Goal: Information Seeking & Learning: Check status

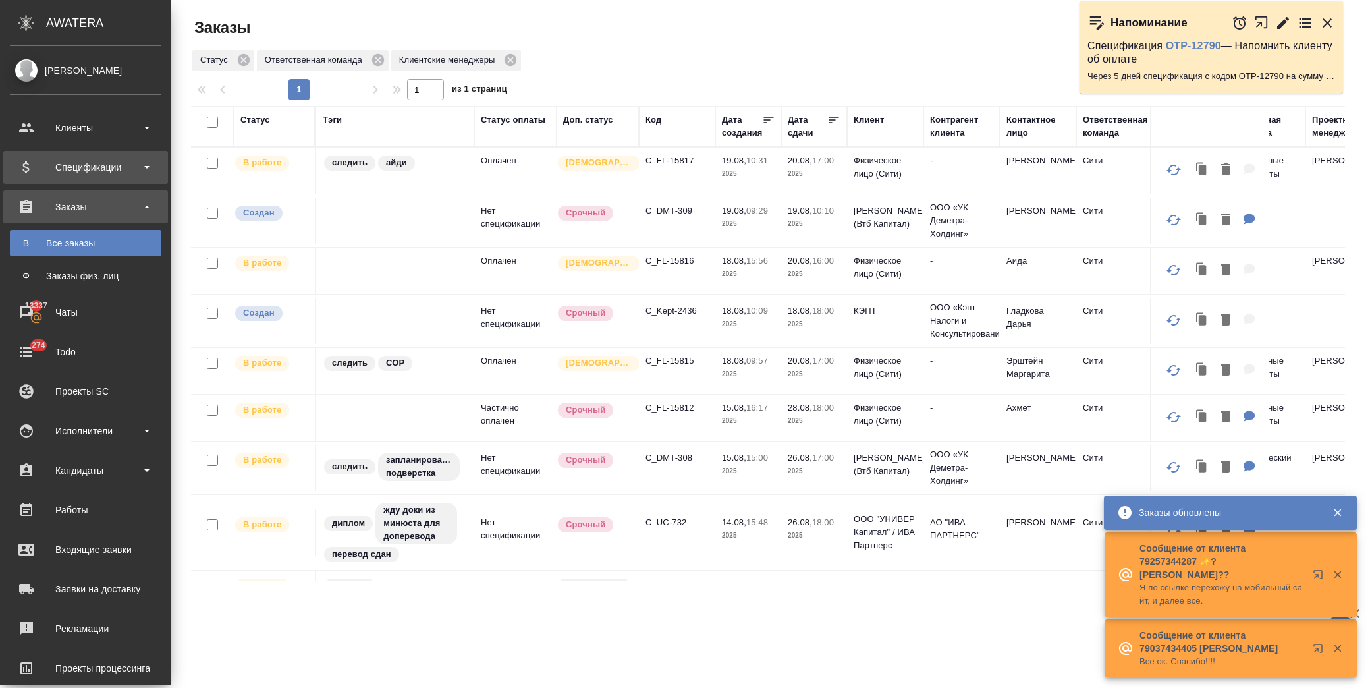
click at [103, 169] on div "Спецификации" at bounding box center [86, 167] width 152 height 20
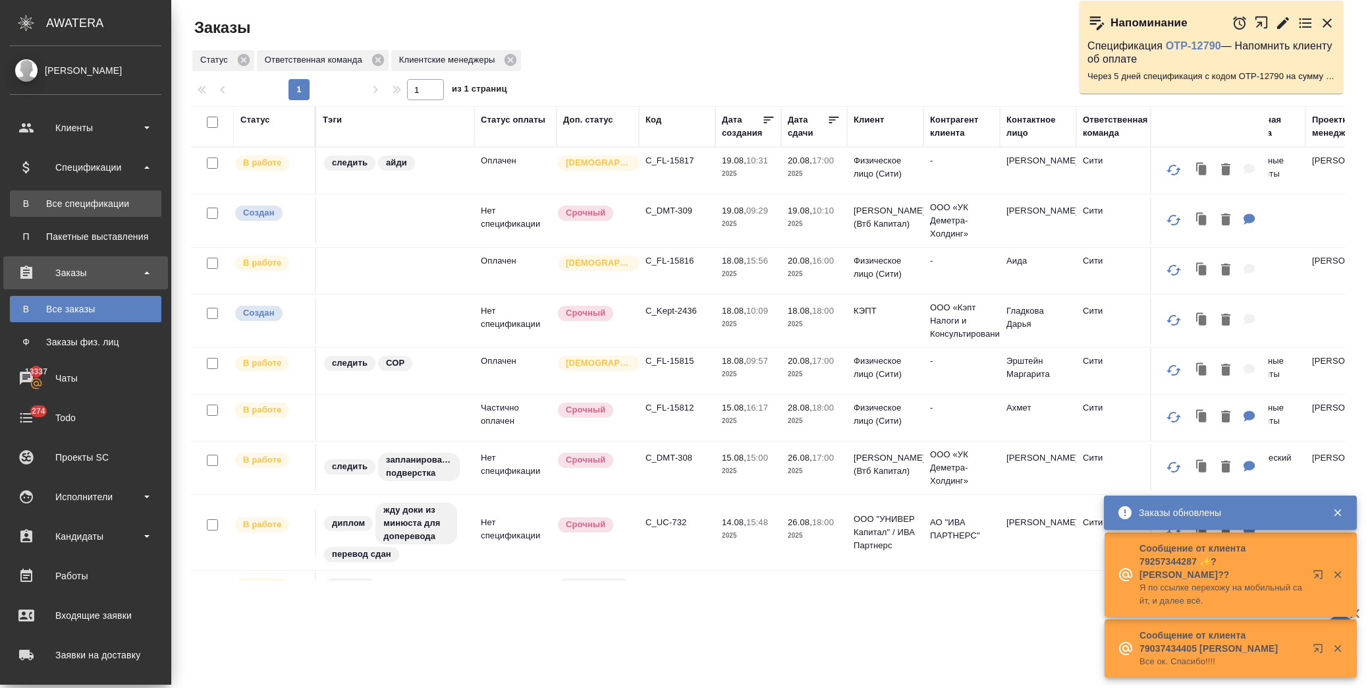
click at [101, 209] on div "Все спецификации" at bounding box center [85, 203] width 138 height 13
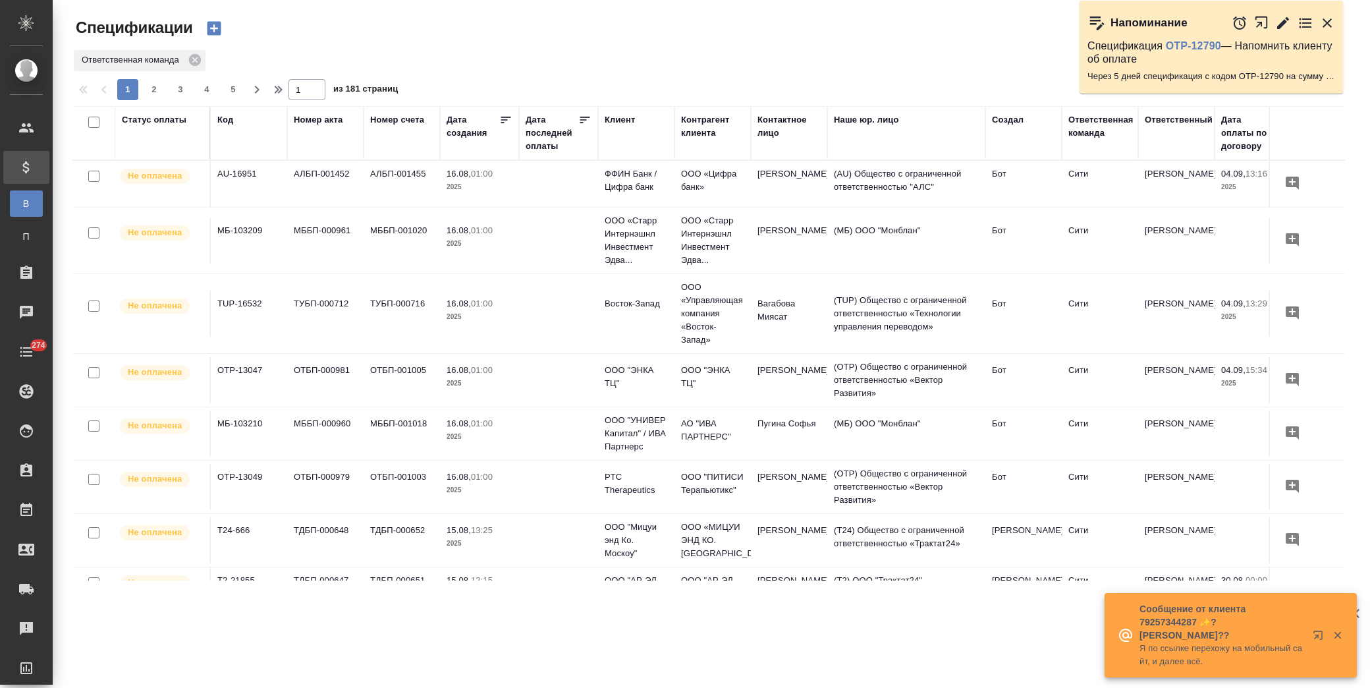
click at [625, 119] on div "Клиент" at bounding box center [620, 119] width 30 height 13
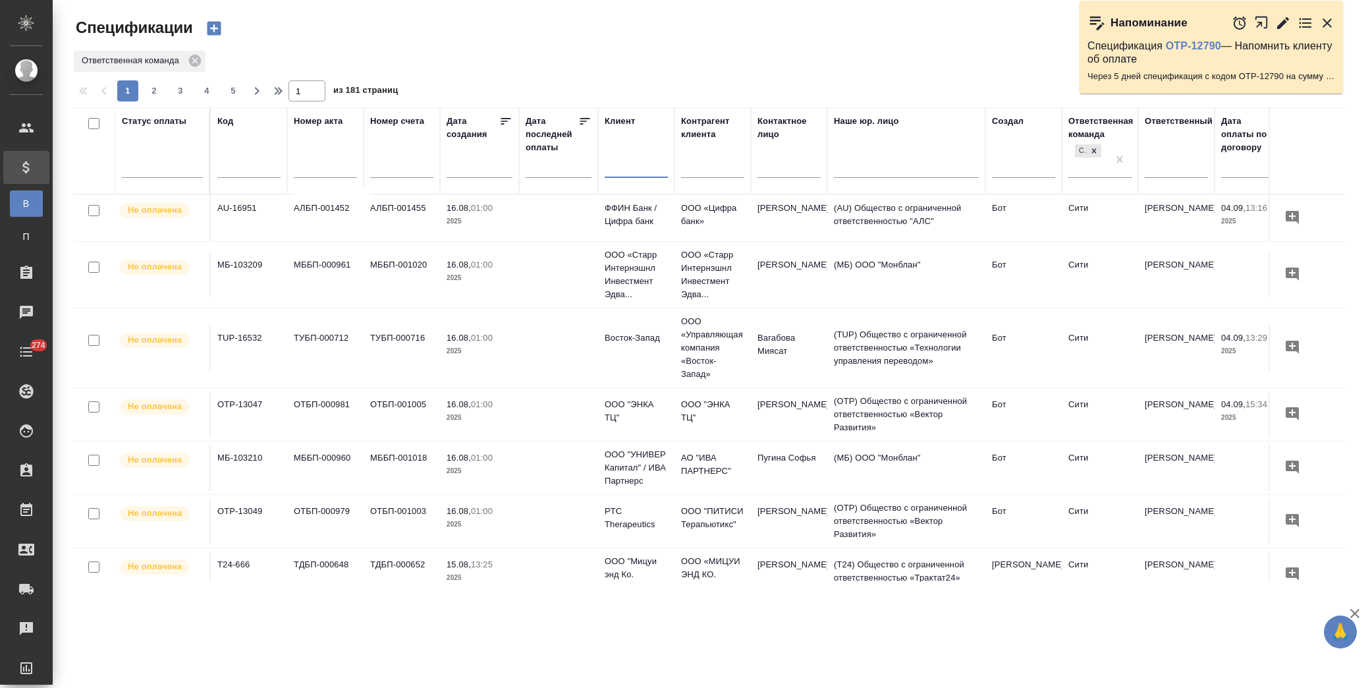
click at [646, 169] on input "text" at bounding box center [636, 169] width 63 height 16
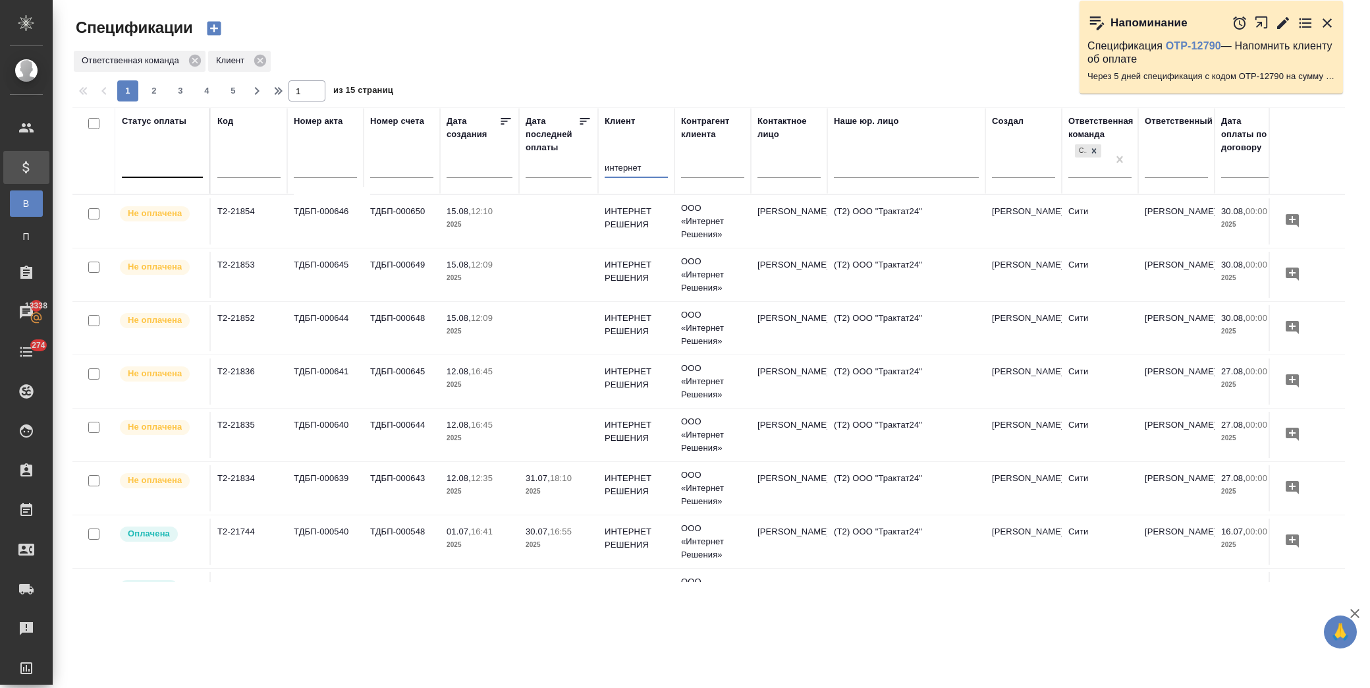
type input "интернет"
click at [146, 168] on div at bounding box center [162, 164] width 81 height 19
type input "про"
click at [278, 200] on div "Просрочена" at bounding box center [316, 207] width 198 height 24
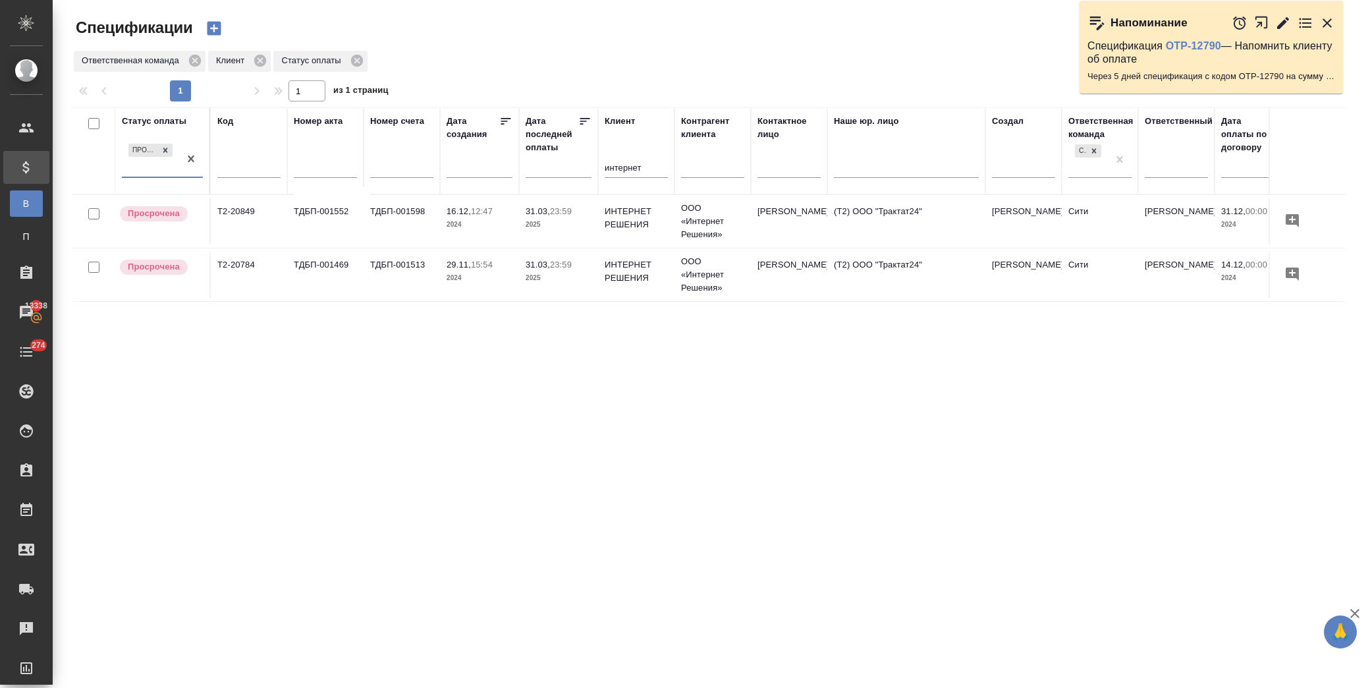
click at [811, 244] on td "Милицина Анастасия" at bounding box center [789, 221] width 76 height 46
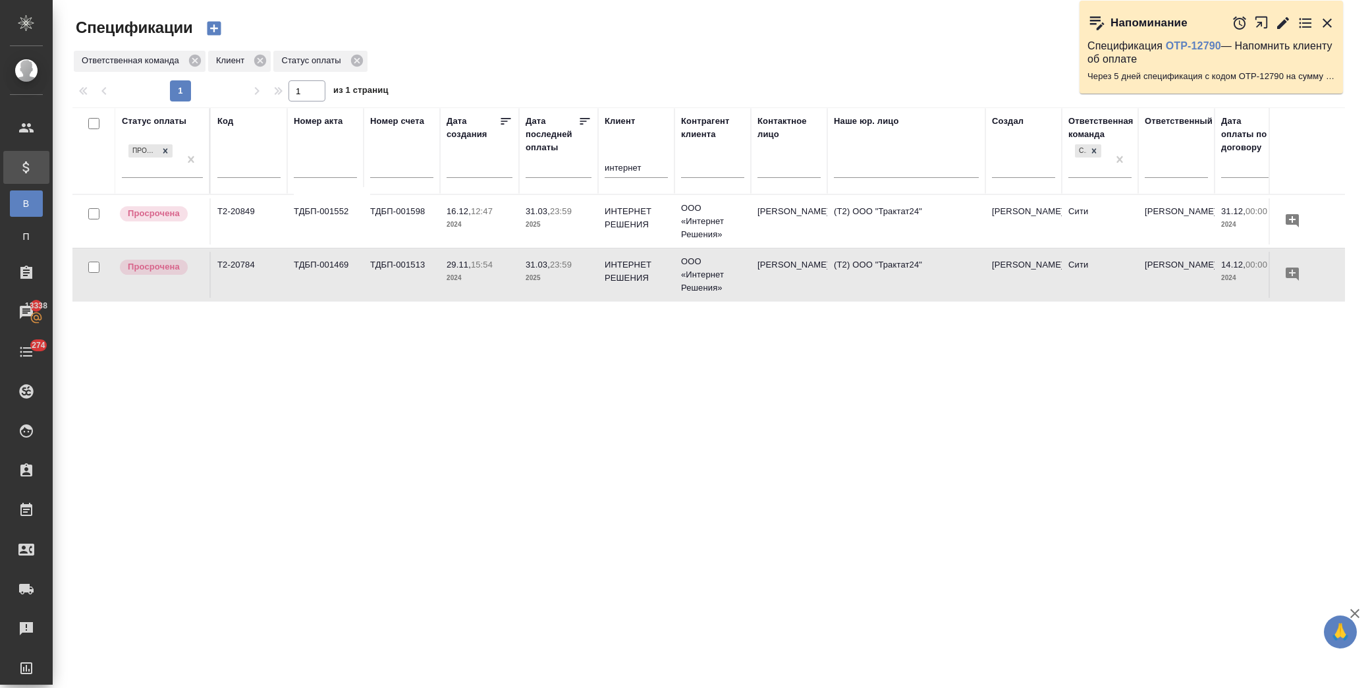
click at [812, 244] on td "Милицина Анастасия" at bounding box center [789, 221] width 76 height 46
click at [611, 229] on p "ИНТЕРНЕТ РЕШЕНИЯ" at bounding box center [636, 218] width 63 height 26
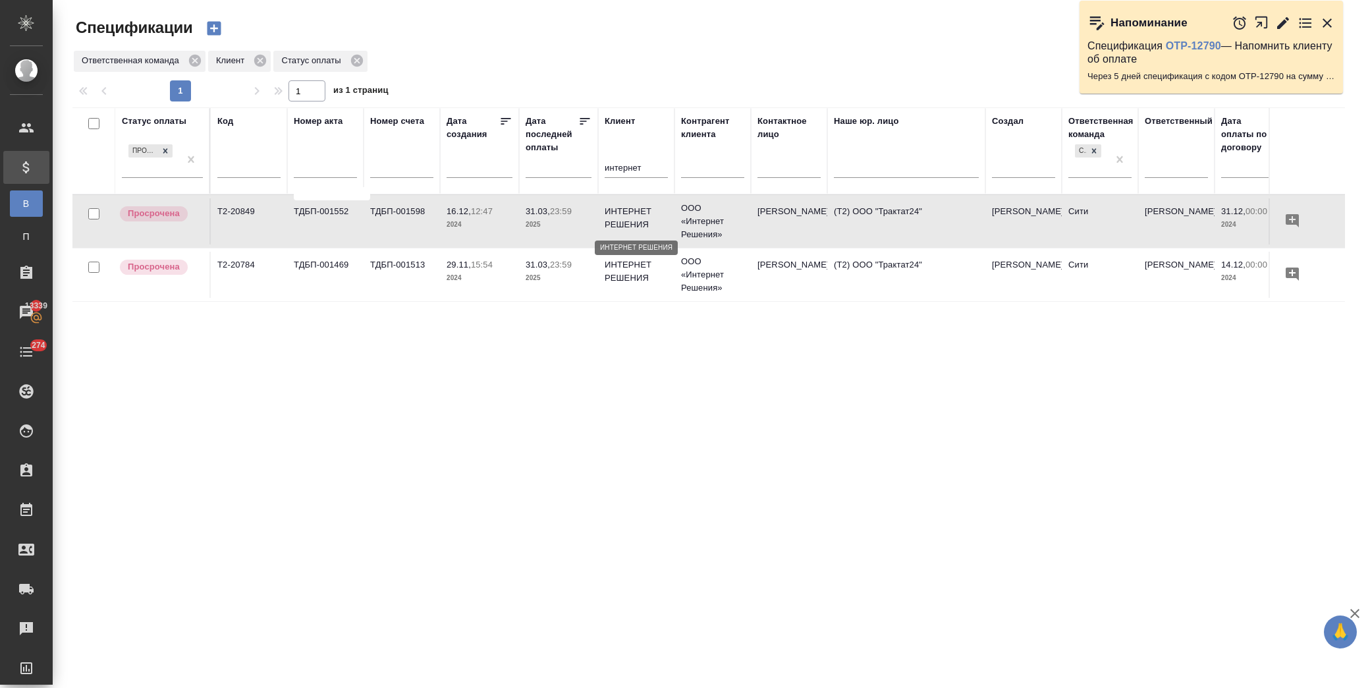
click at [611, 229] on p "ИНТЕРНЕТ РЕШЕНИЯ" at bounding box center [636, 218] width 63 height 26
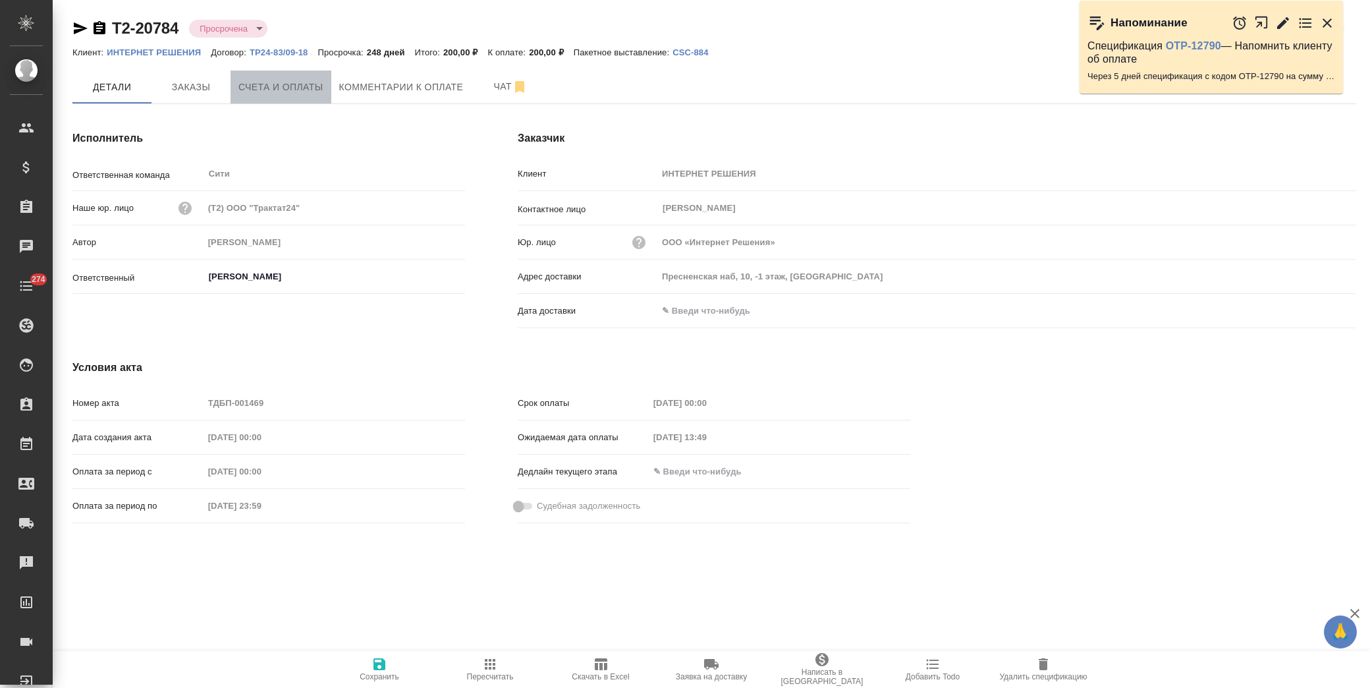
click at [275, 89] on span "Счета и оплаты" at bounding box center [280, 87] width 85 height 16
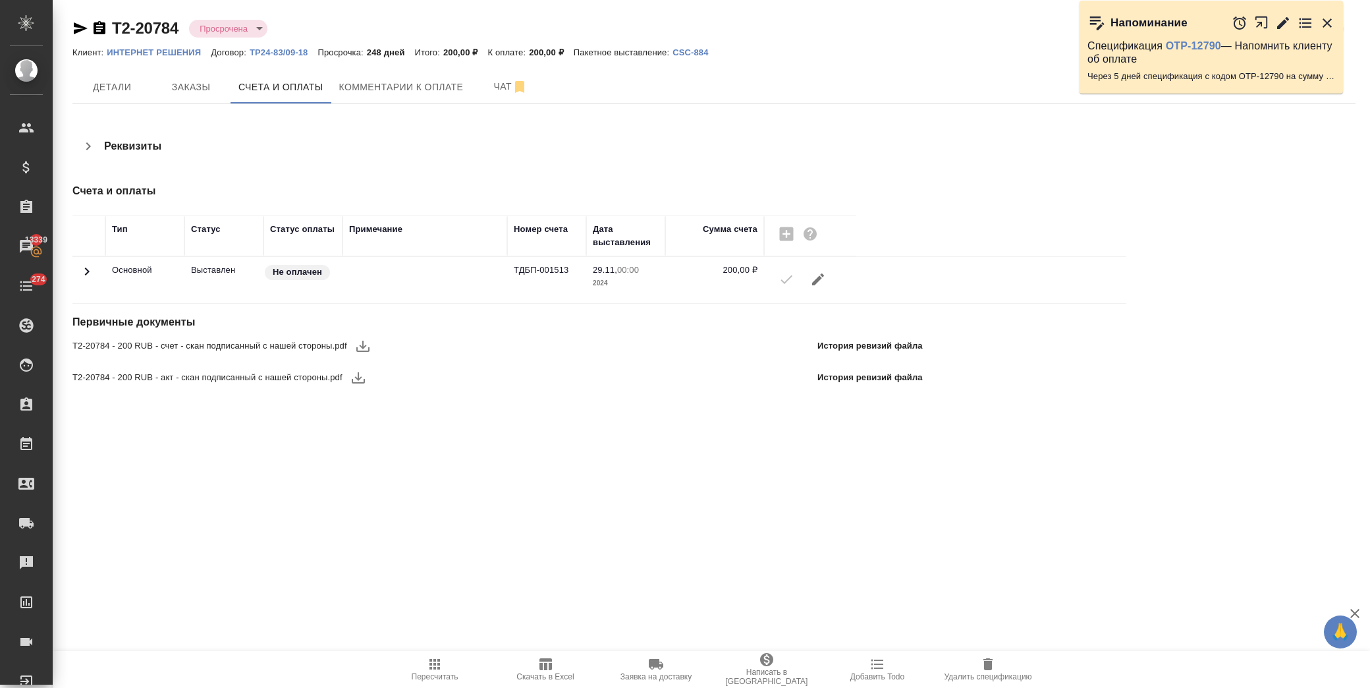
click at [352, 344] on button "button" at bounding box center [363, 346] width 32 height 32
click at [358, 379] on icon "button" at bounding box center [358, 377] width 13 height 11
click at [545, 672] on span "Скачать в Excel" at bounding box center [545, 676] width 57 height 9
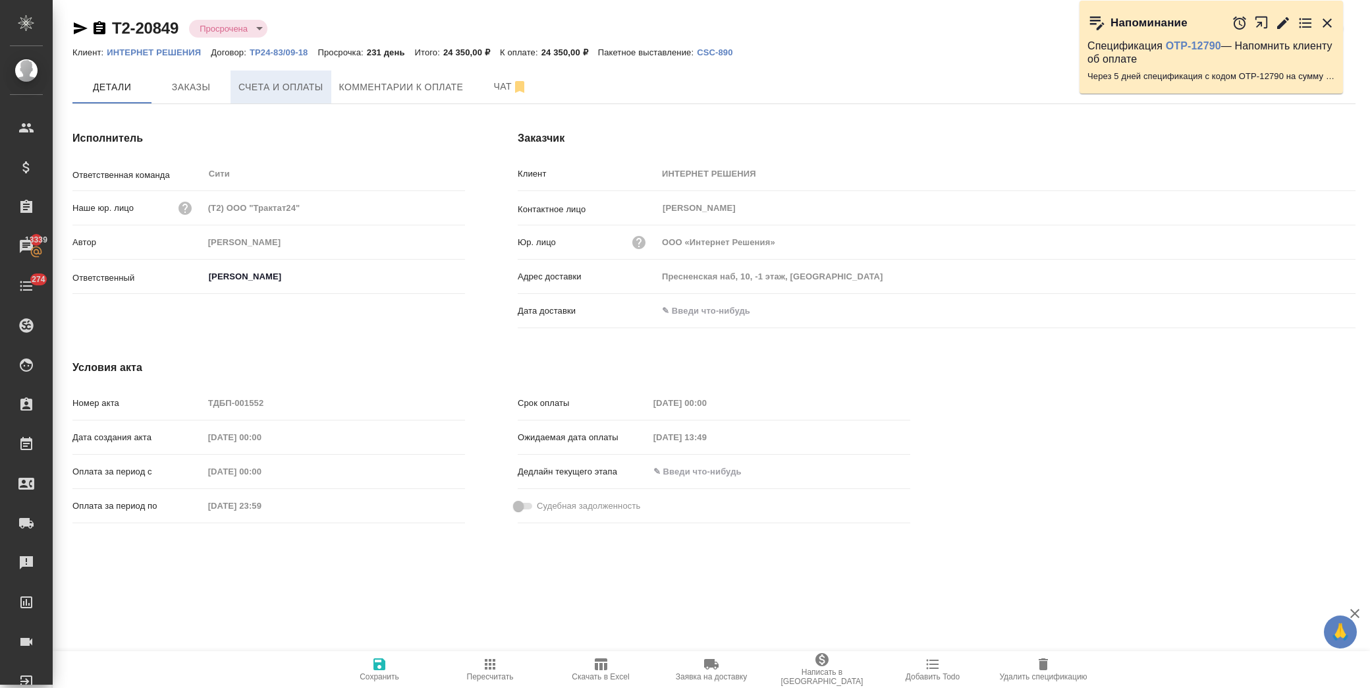
click at [273, 86] on span "Счета и оплаты" at bounding box center [280, 87] width 85 height 16
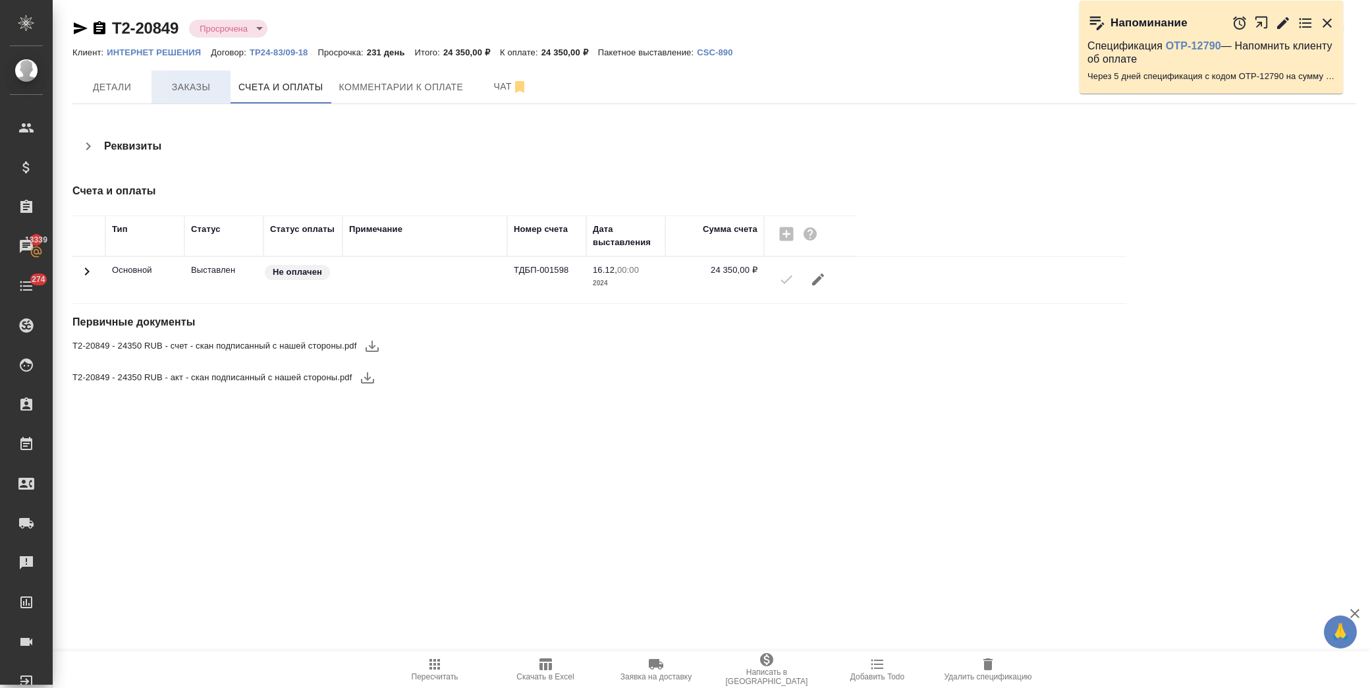
click at [174, 88] on span "Заказы" at bounding box center [190, 87] width 63 height 16
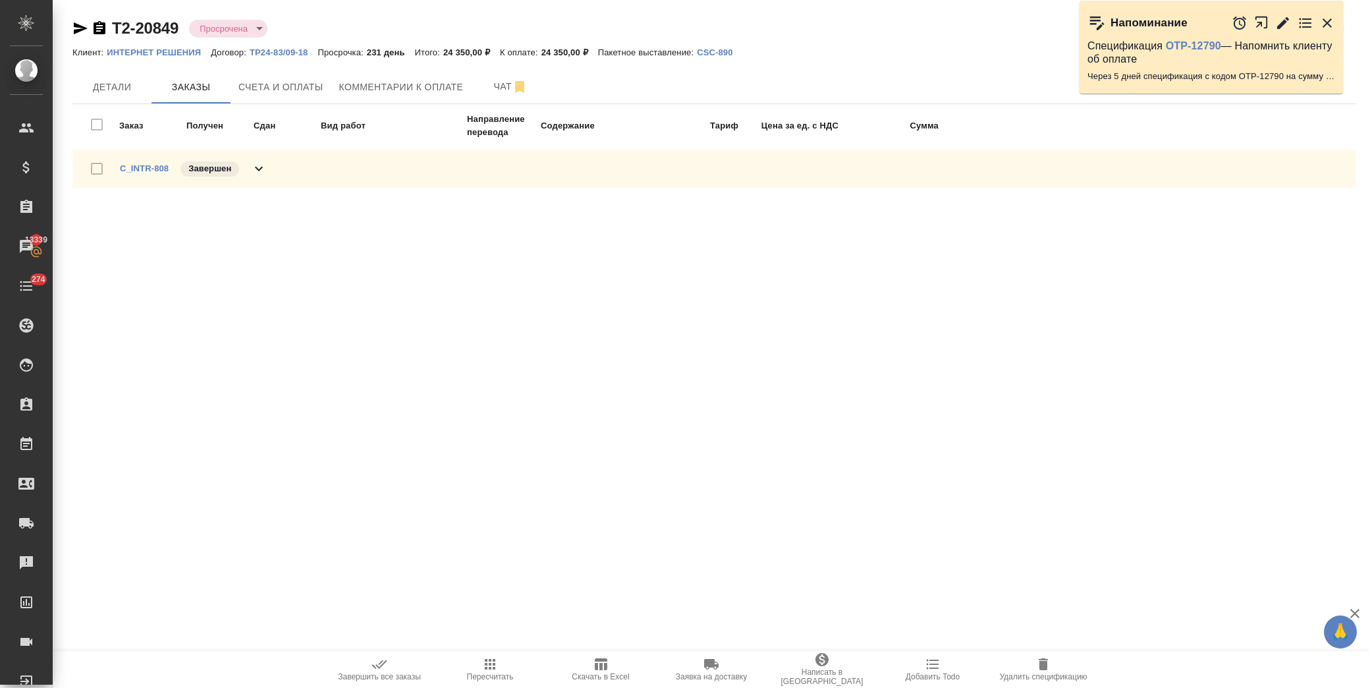
click at [180, 49] on p "ИНТЕРНЕТ РЕШЕНИЯ" at bounding box center [159, 52] width 104 height 10
click at [115, 90] on span "Детали" at bounding box center [111, 87] width 63 height 16
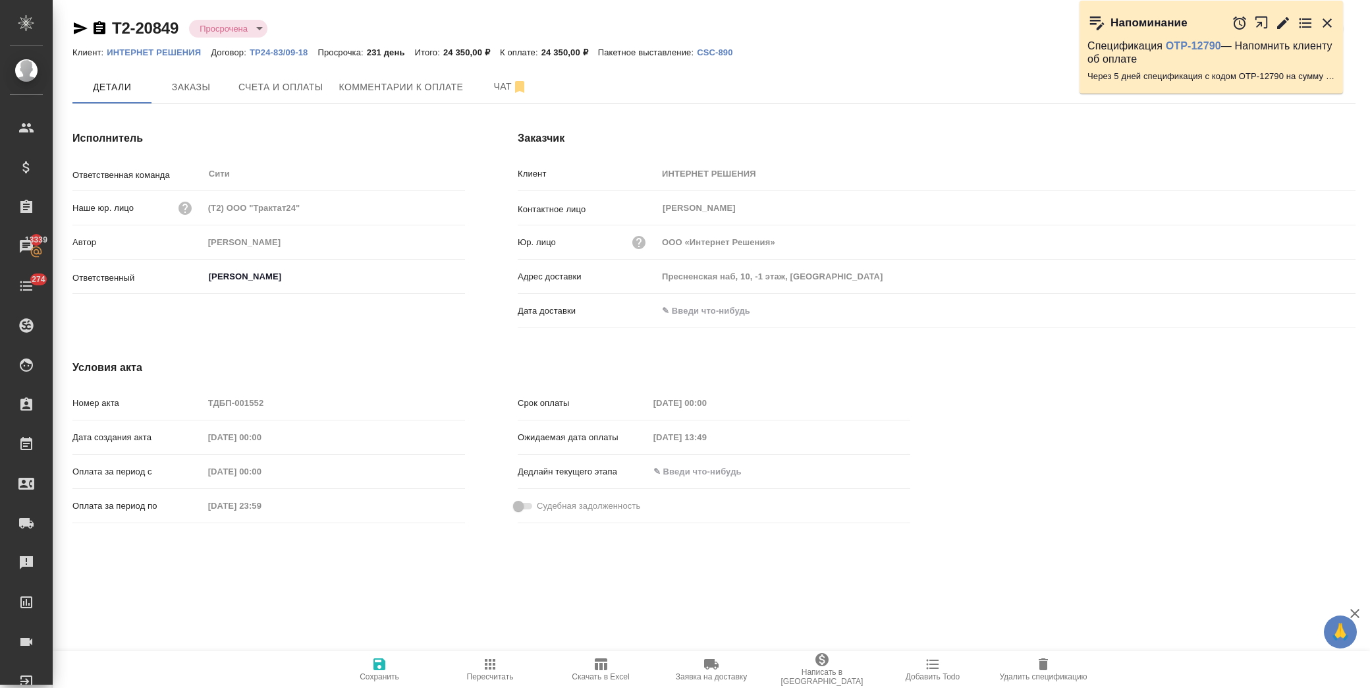
click at [598, 667] on icon "button" at bounding box center [601, 664] width 13 height 12
click at [254, 80] on span "Счета и оплаты" at bounding box center [280, 87] width 85 height 16
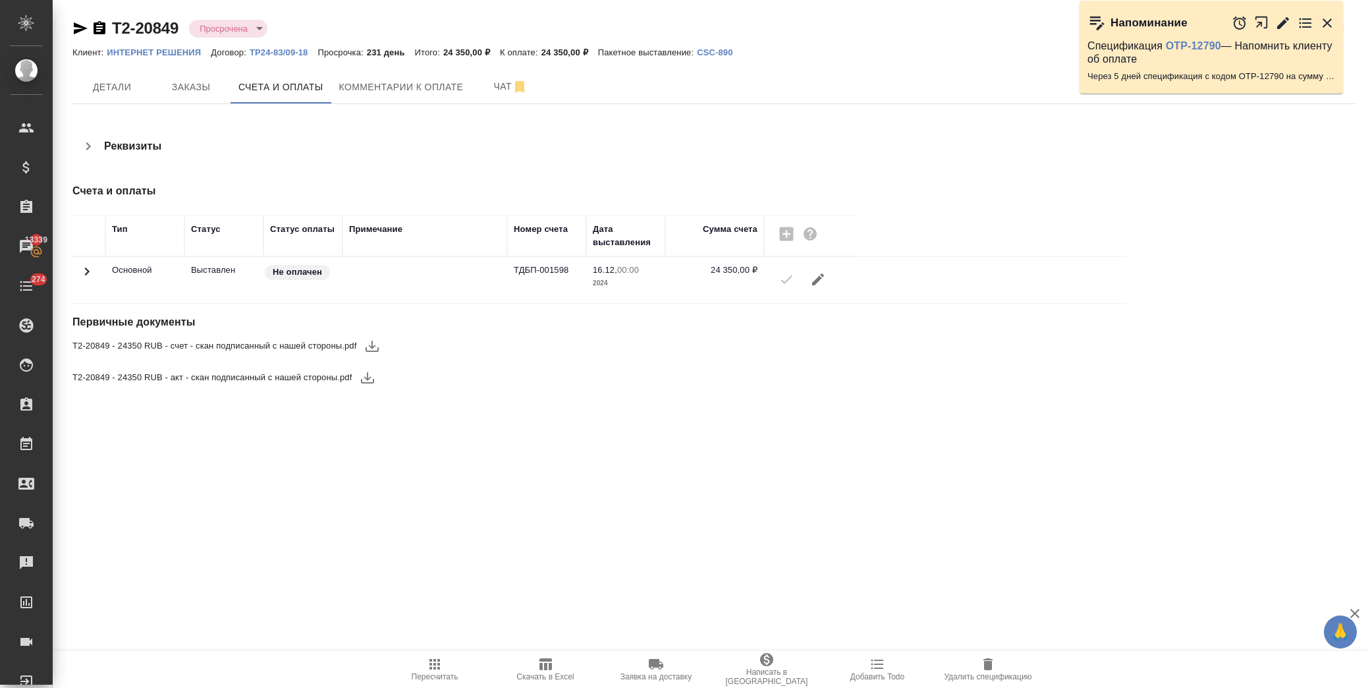
drag, startPoint x: 370, startPoint y: 345, endPoint x: 370, endPoint y: 369, distance: 24.4
click at [370, 344] on icon "button" at bounding box center [372, 346] width 16 height 16
click at [366, 379] on icon "button" at bounding box center [367, 377] width 13 height 11
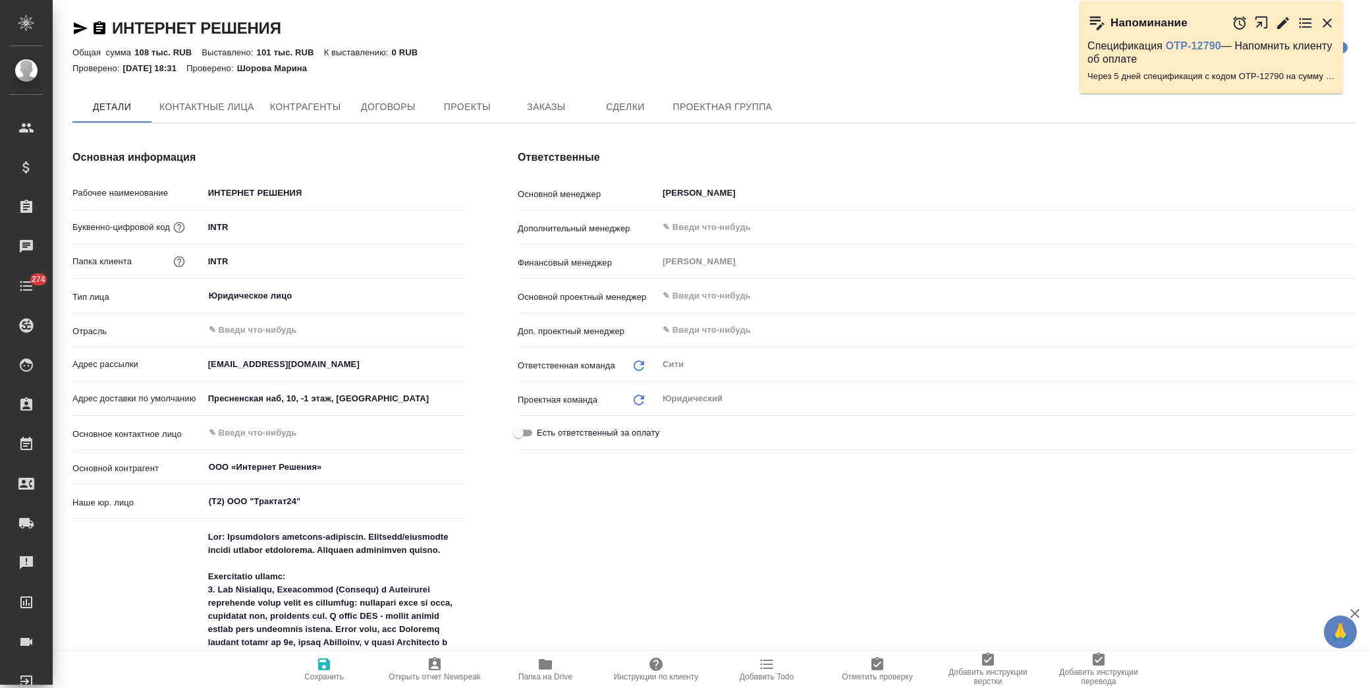
type textarea "x"
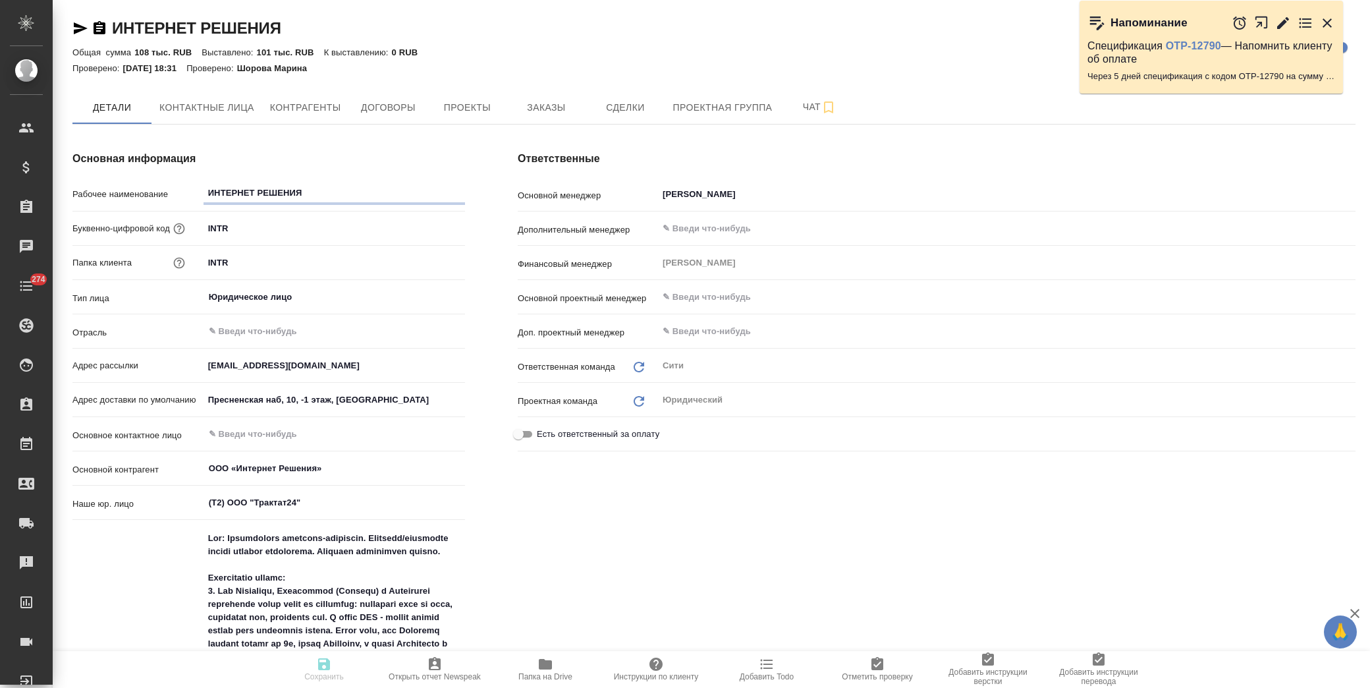
type textarea "x"
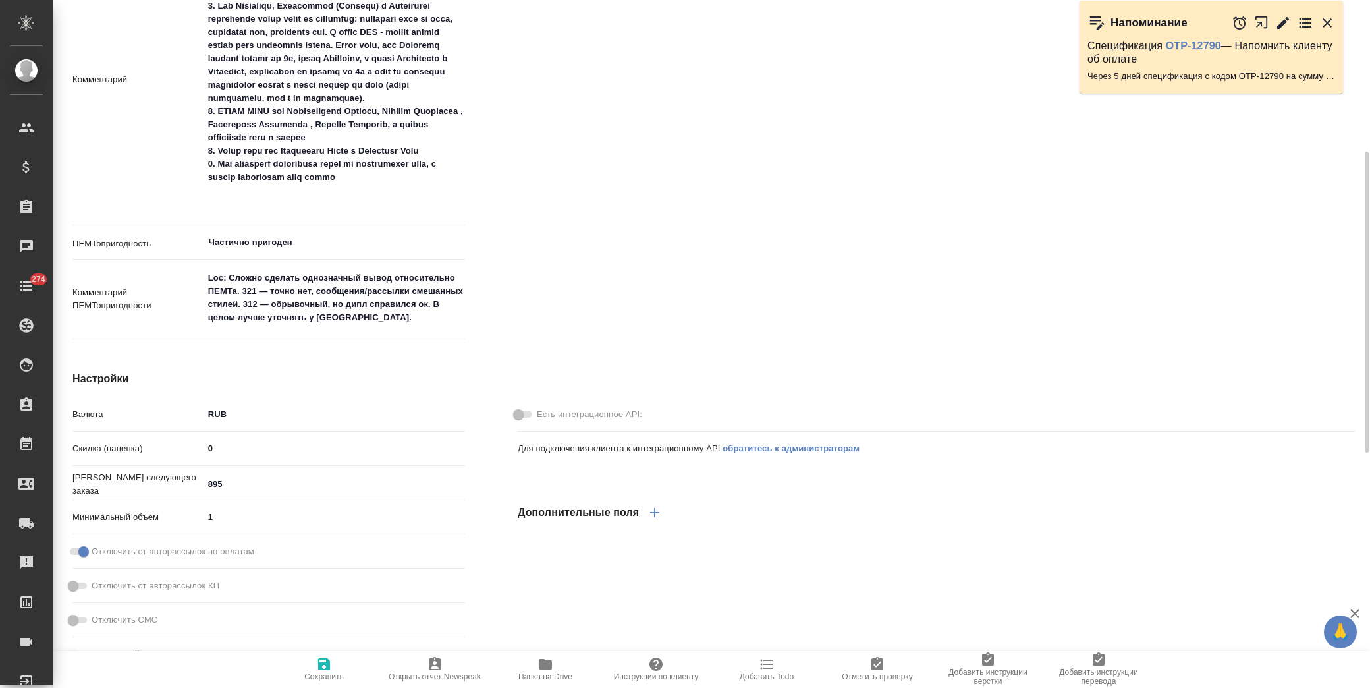
type textarea "x"
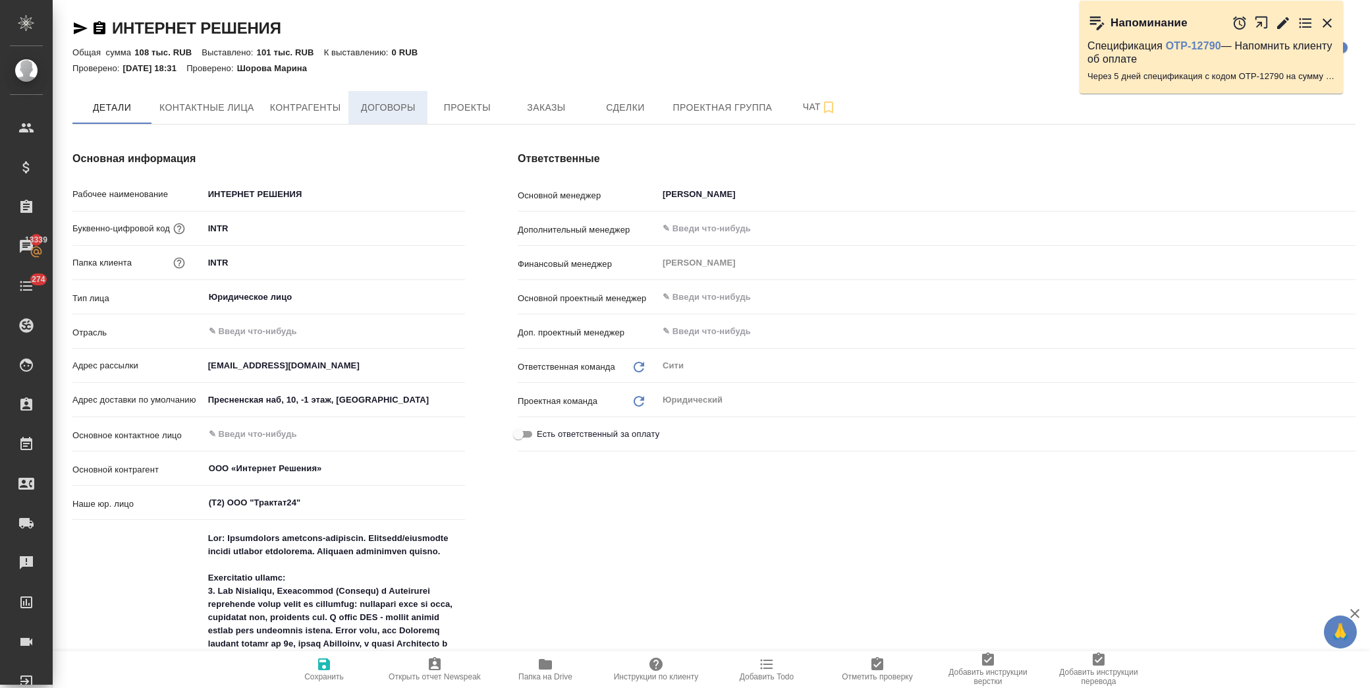
click at [419, 116] on button "Договоры" at bounding box center [388, 107] width 79 height 33
click at [399, 102] on span "Договоры" at bounding box center [387, 107] width 63 height 16
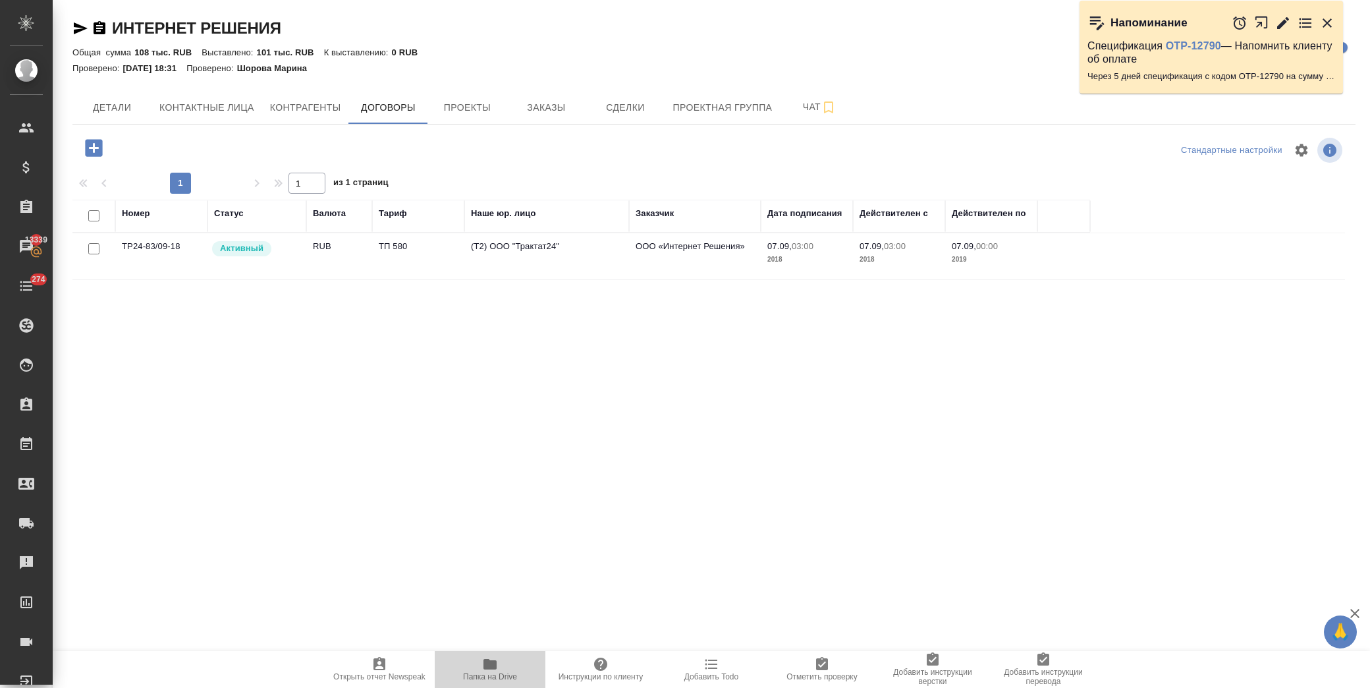
click at [510, 673] on span "Папка на Drive" at bounding box center [490, 676] width 54 height 9
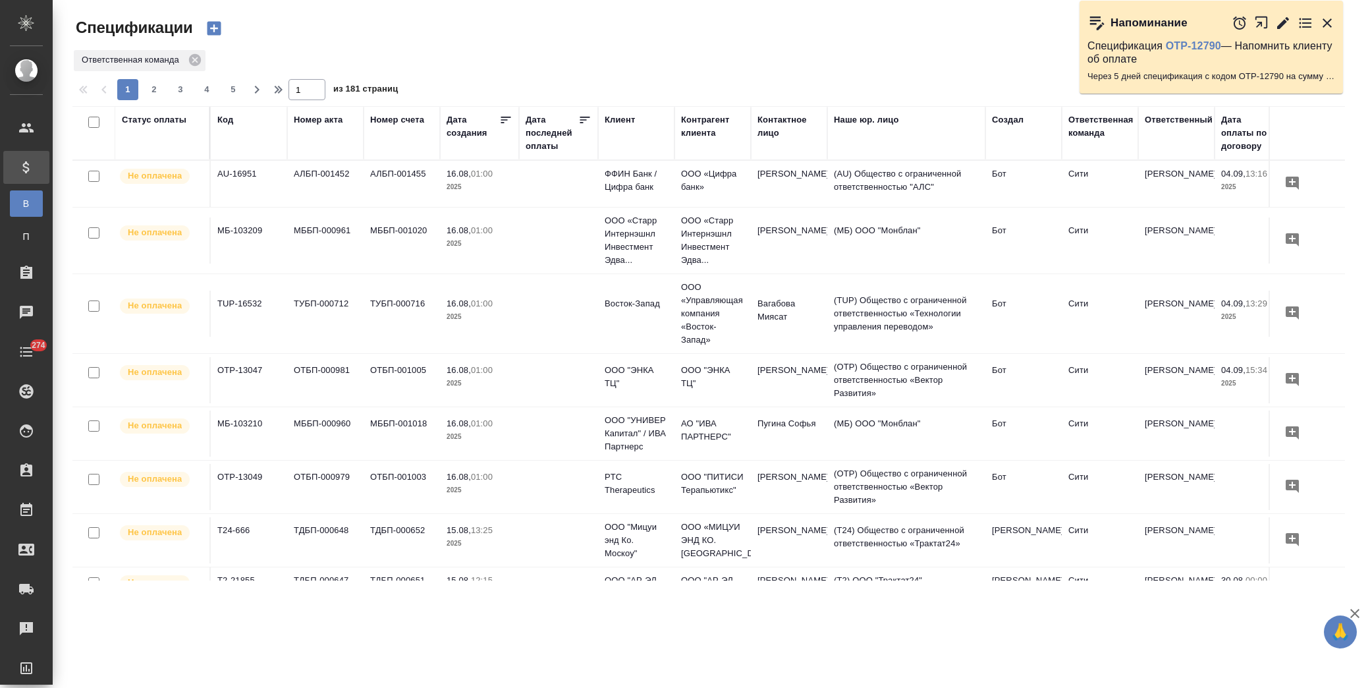
click at [159, 124] on div "Статус оплаты" at bounding box center [154, 119] width 65 height 13
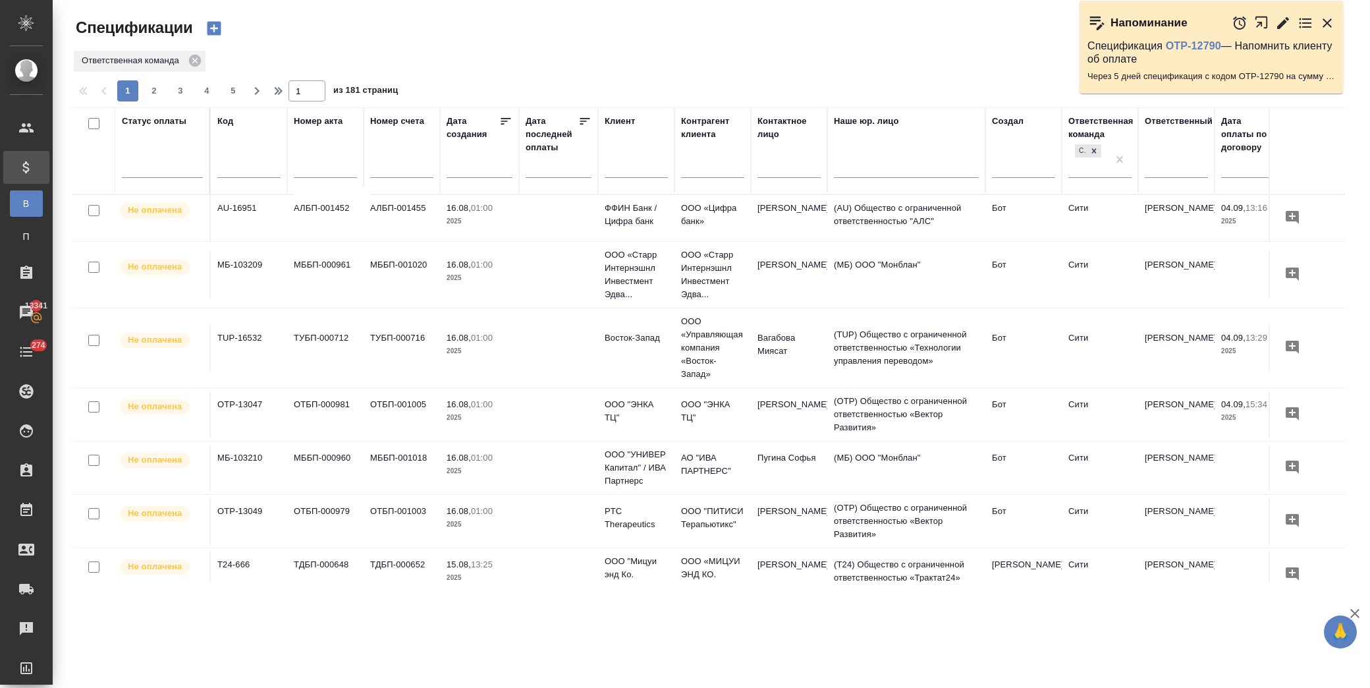
click at [169, 172] on div at bounding box center [162, 164] width 81 height 19
type input "опл"
drag, startPoint x: 350, startPoint y: 245, endPoint x: 632, endPoint y: 138, distance: 301.5
click at [350, 245] on div "Оплачена" at bounding box center [316, 254] width 198 height 24
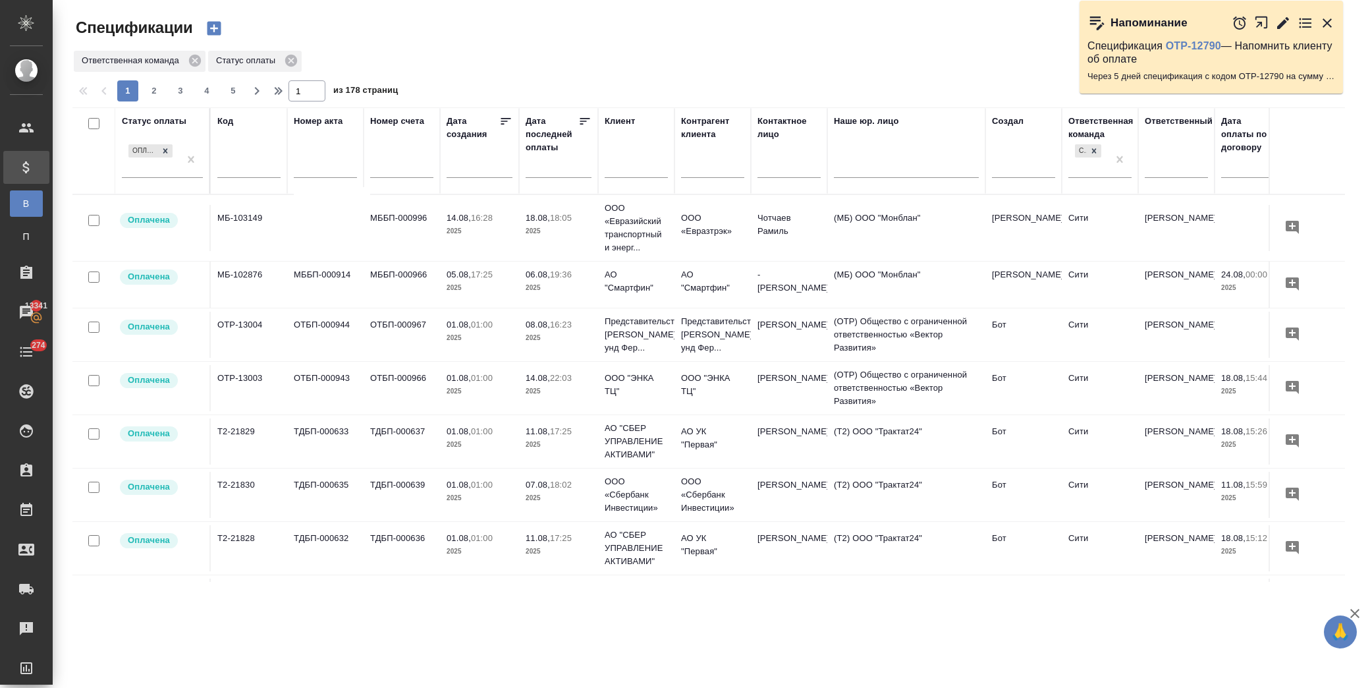
click at [582, 117] on icon at bounding box center [584, 121] width 13 height 13
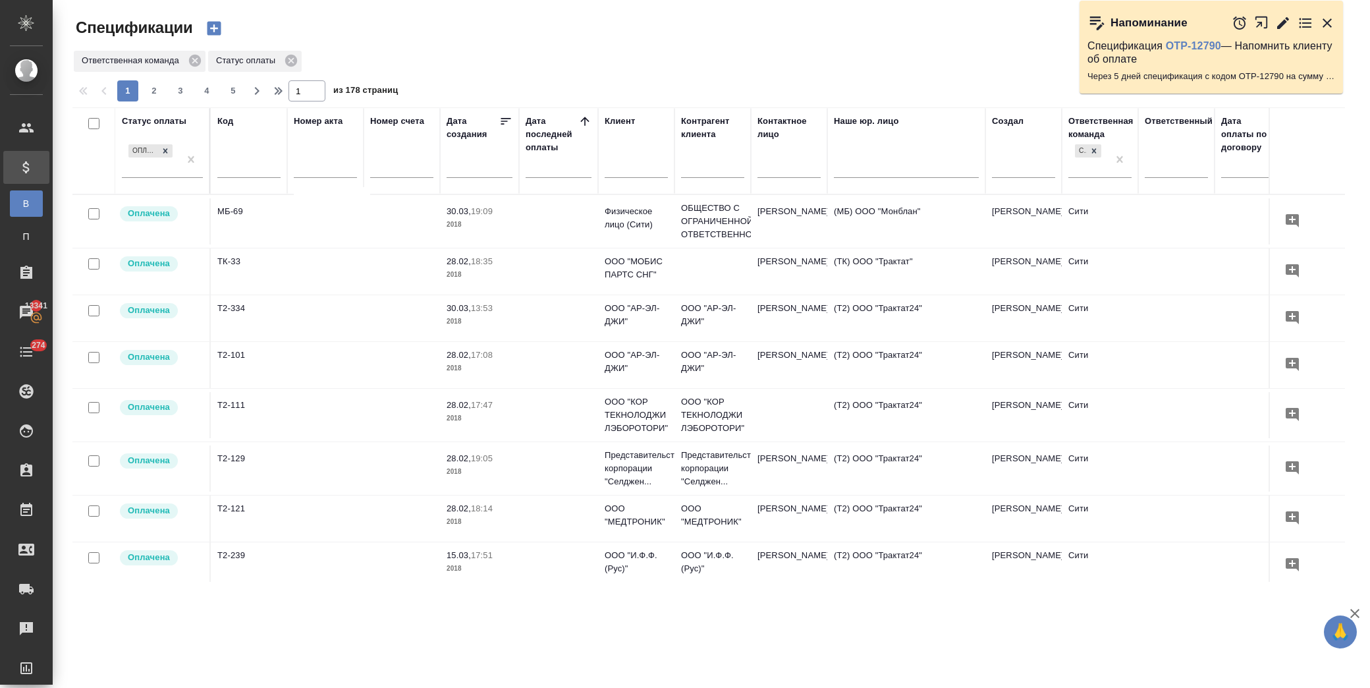
click at [586, 121] on icon at bounding box center [584, 121] width 13 height 13
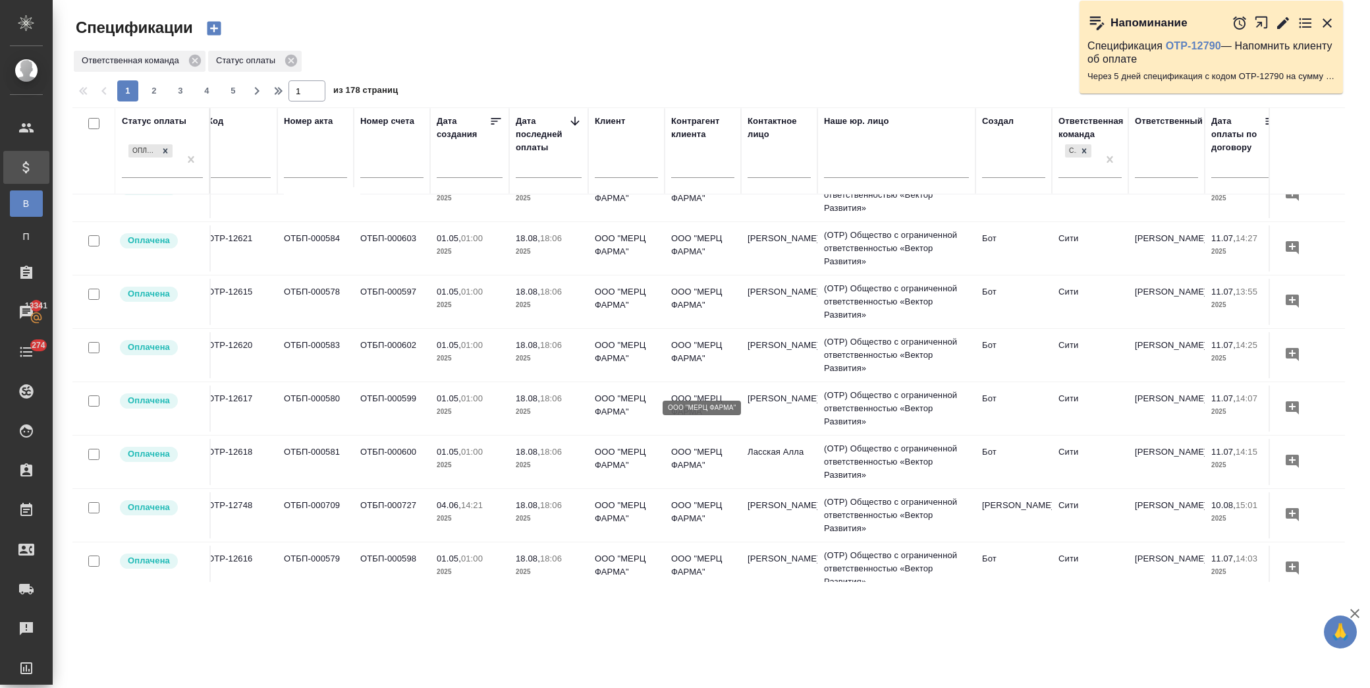
scroll to position [0, 10]
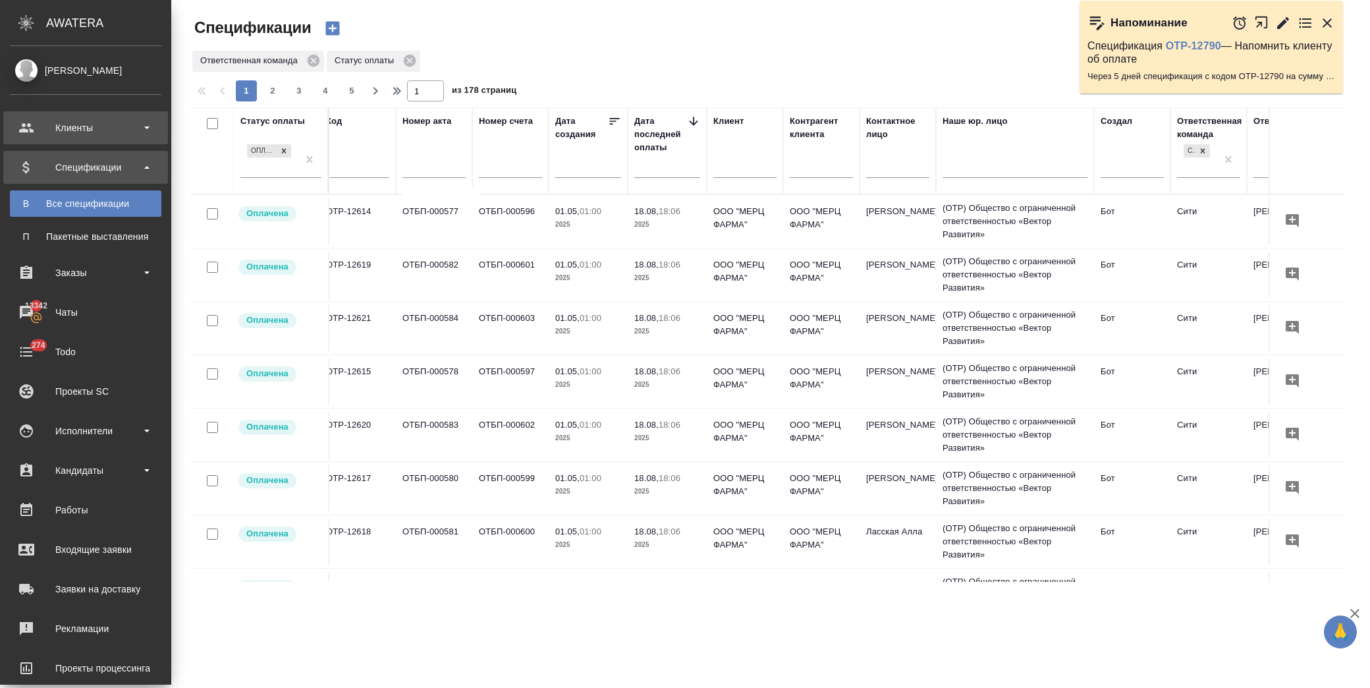
click at [112, 136] on div "Клиенты" at bounding box center [86, 128] width 152 height 20
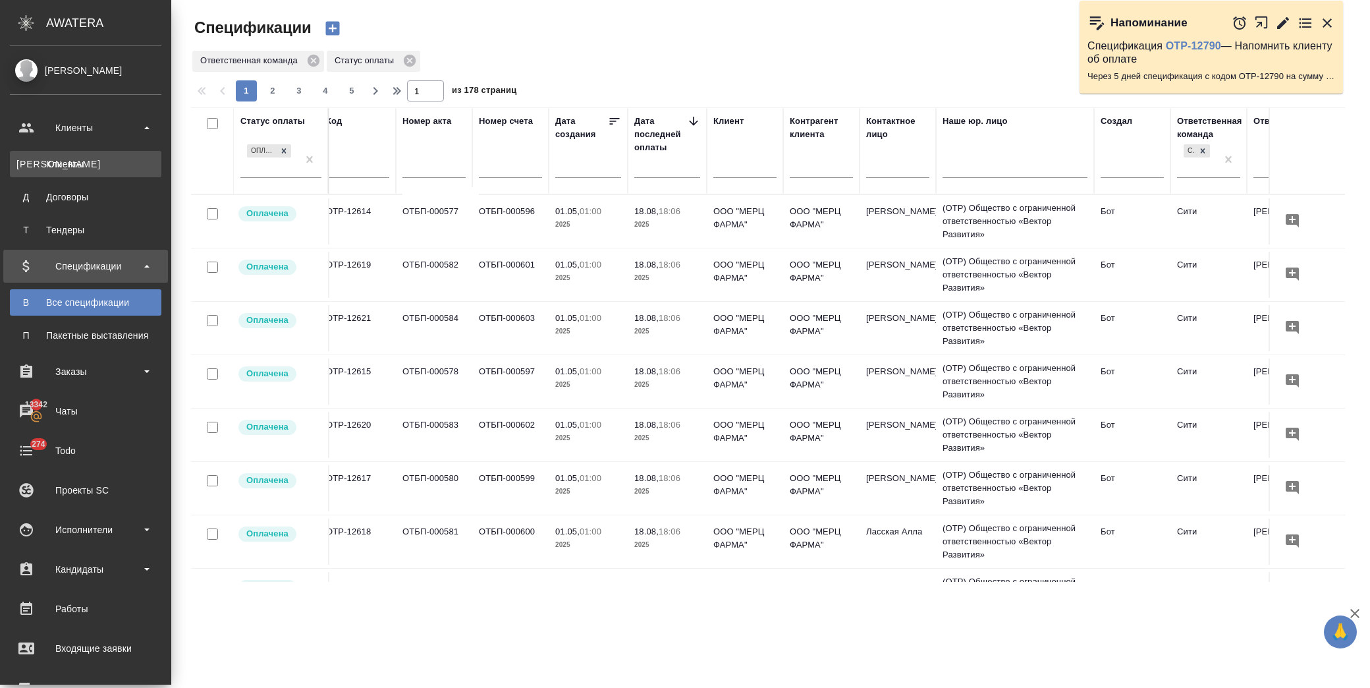
click at [102, 174] on link "К Клиенты" at bounding box center [86, 164] width 152 height 26
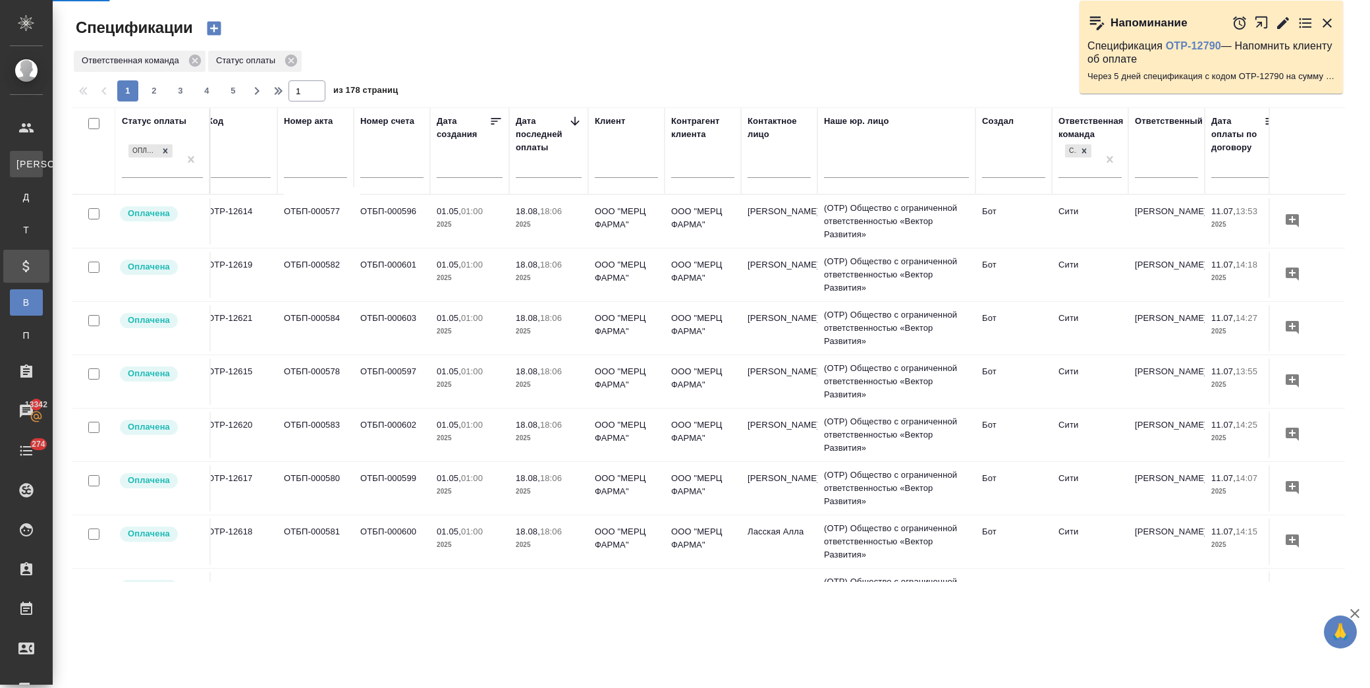
select select "RU"
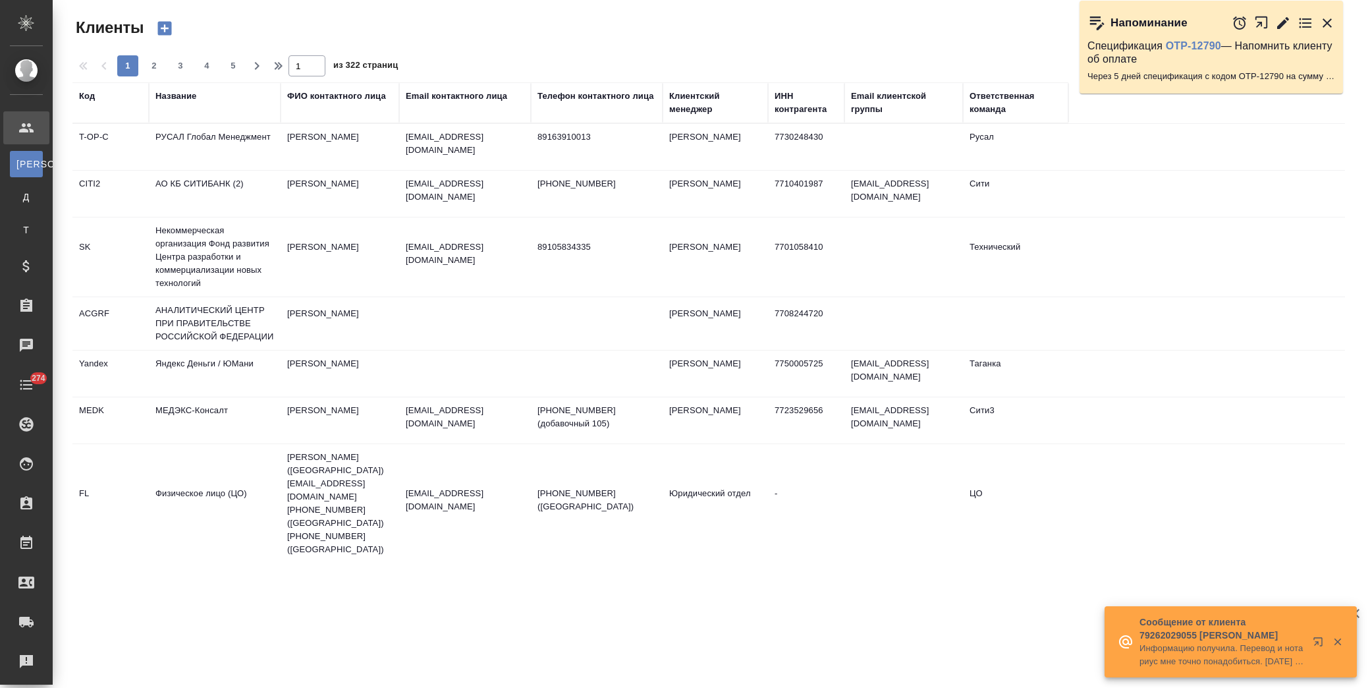
click at [190, 94] on div "Название" at bounding box center [175, 96] width 41 height 13
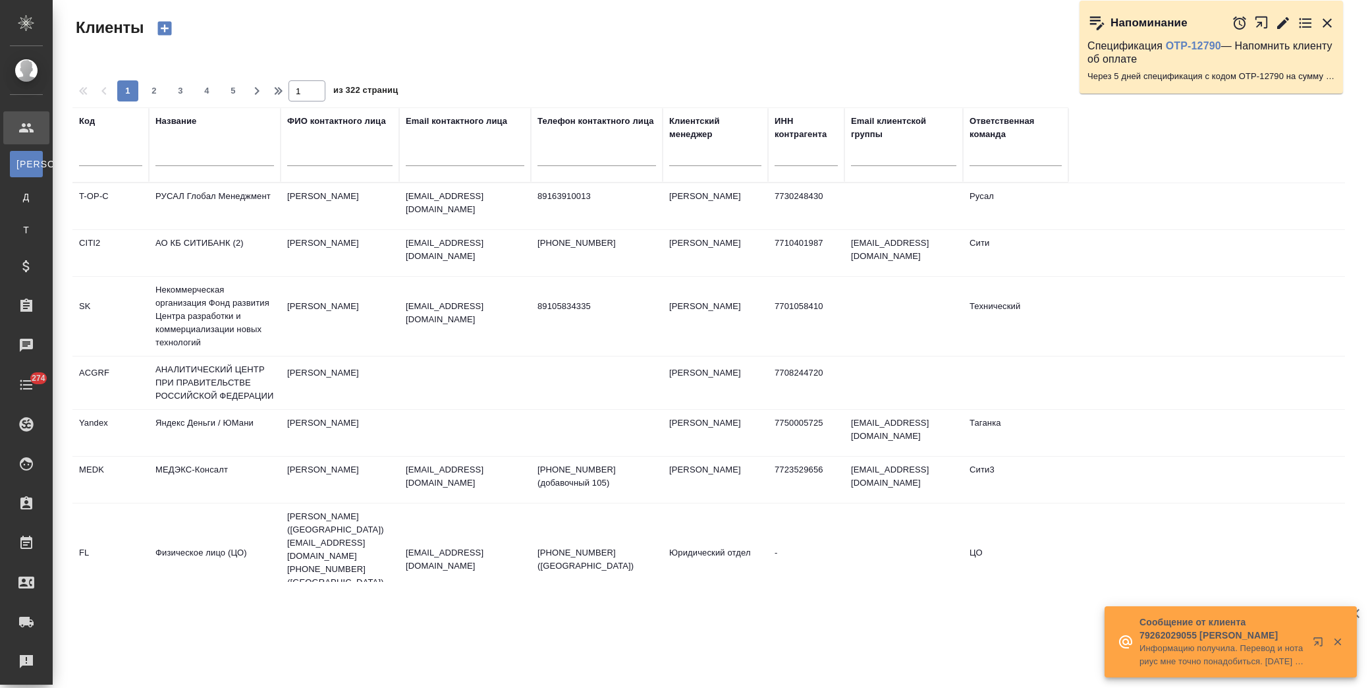
click at [219, 154] on input "text" at bounding box center [214, 158] width 119 height 16
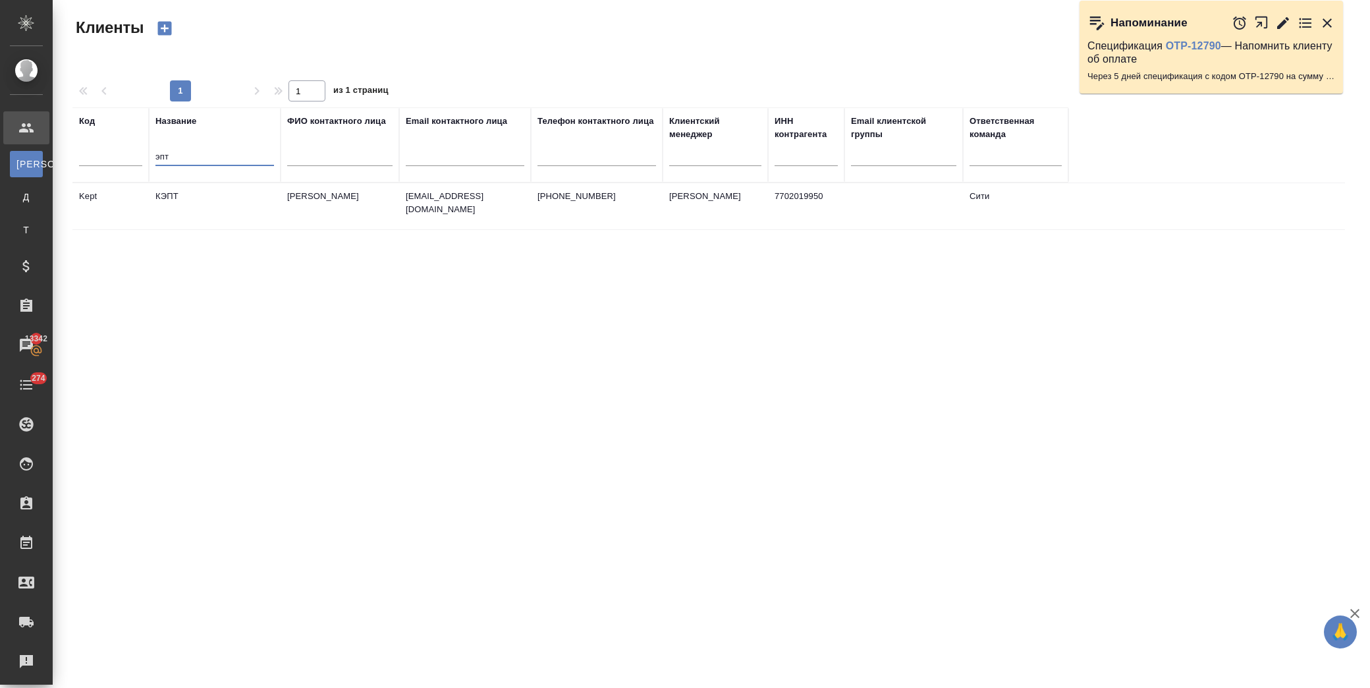
type input "эпт"
click at [217, 204] on td "КЭПТ" at bounding box center [215, 206] width 132 height 46
click at [216, 204] on td "КЭПТ" at bounding box center [215, 206] width 132 height 46
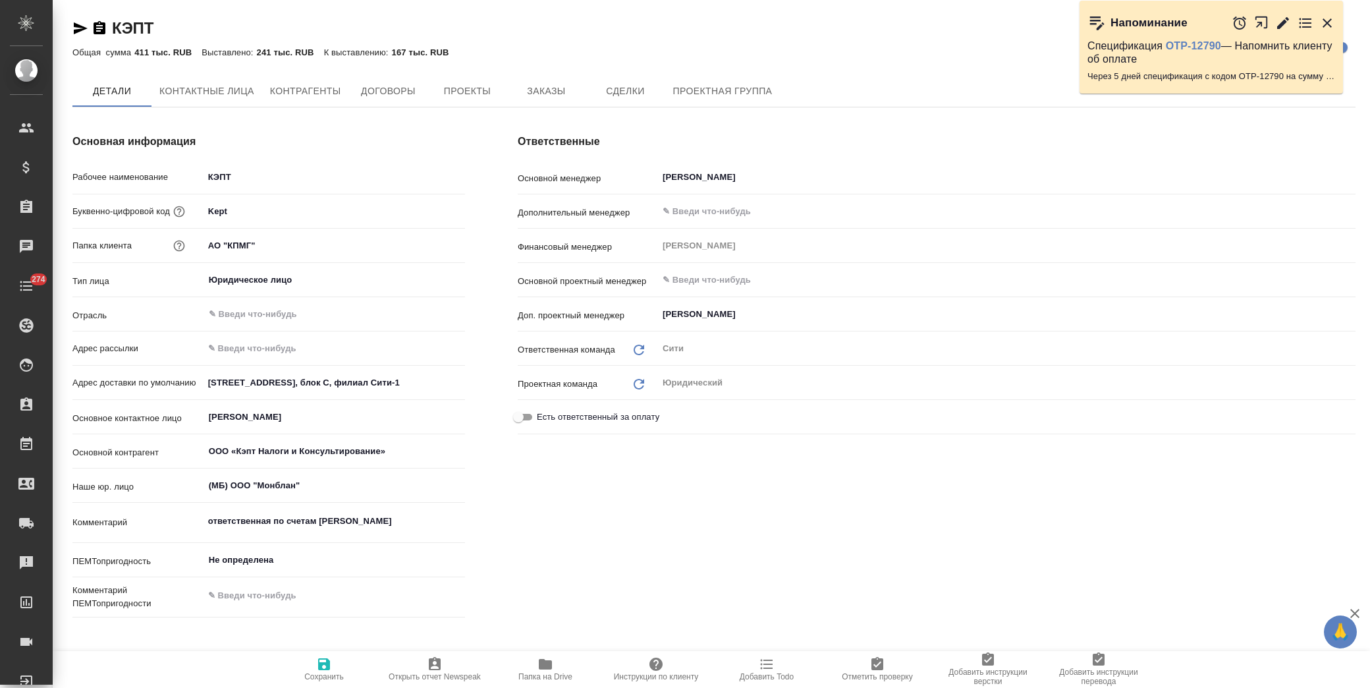
type textarea "x"
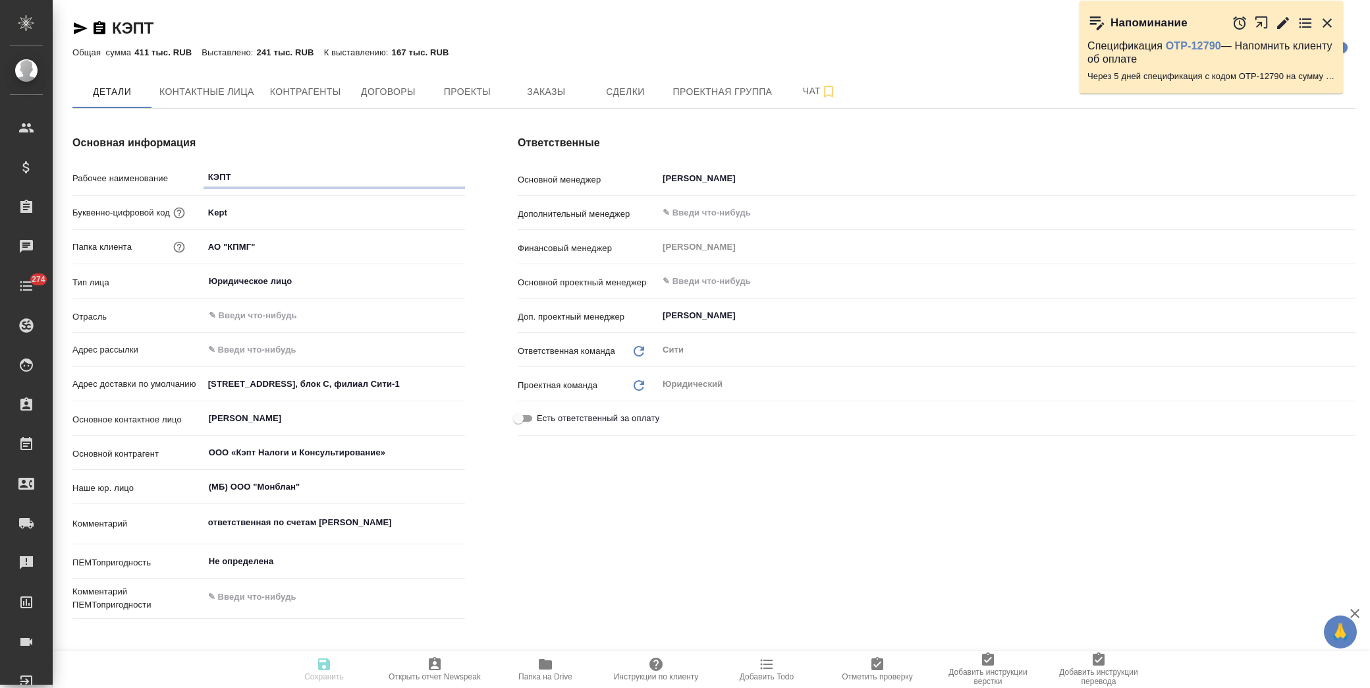
type textarea "x"
